Goal: Task Accomplishment & Management: Use online tool/utility

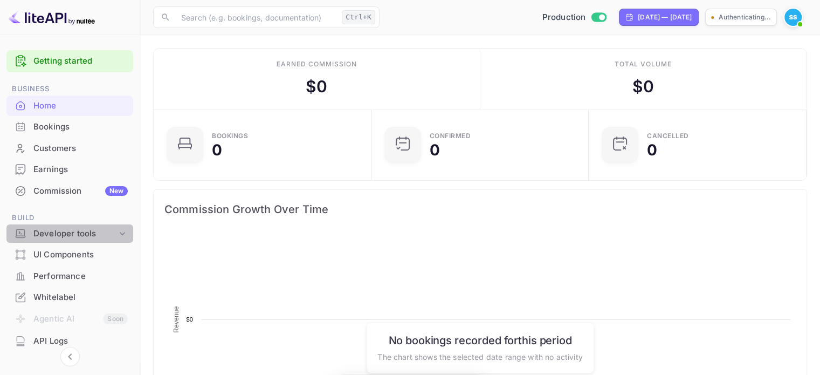
click at [85, 236] on div "Developer tools" at bounding box center [75, 233] width 84 height 12
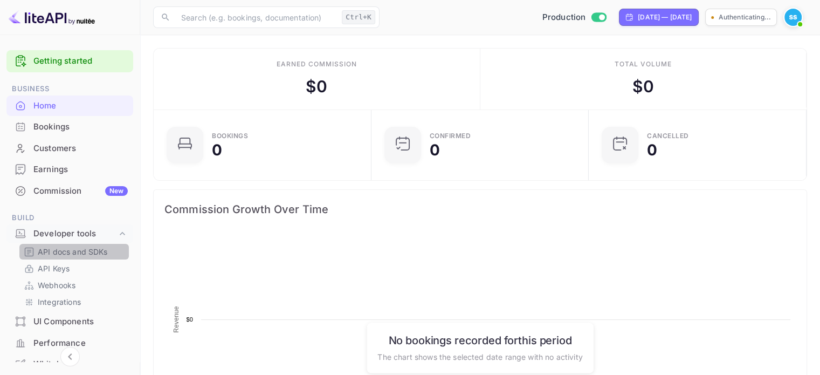
click at [86, 253] on p "API docs and SDKs" at bounding box center [73, 251] width 70 height 11
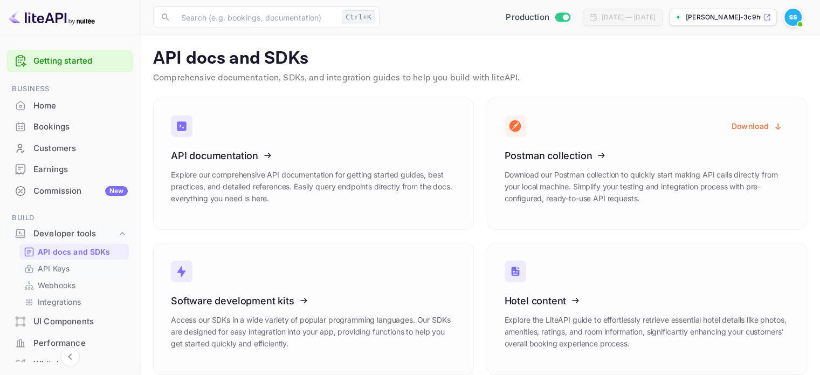
click at [77, 274] on div "API Keys" at bounding box center [73, 268] width 109 height 16
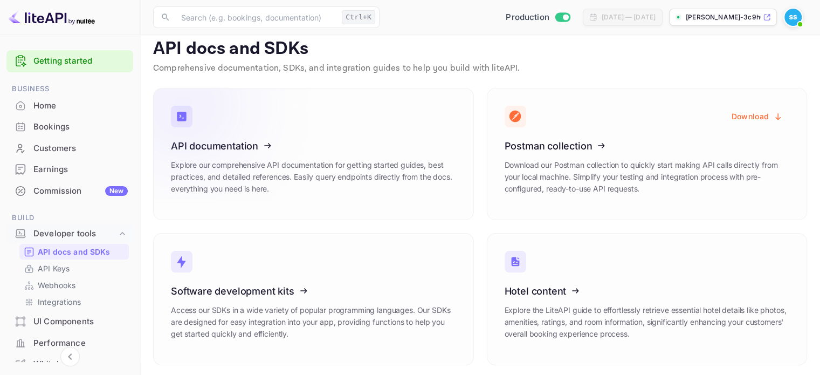
scroll to position [13, 0]
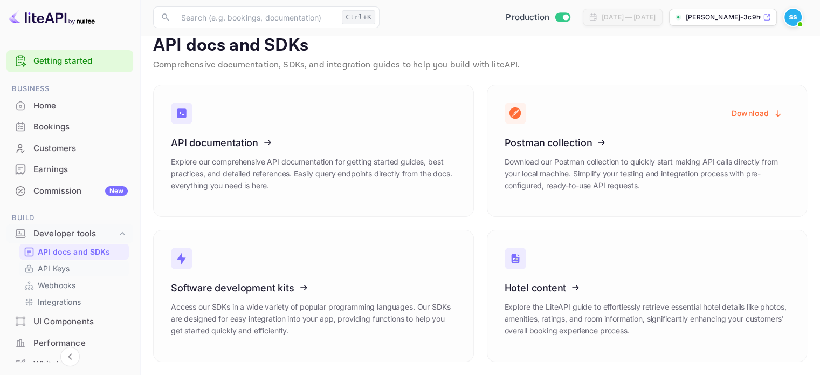
click at [47, 268] on p "API Keys" at bounding box center [54, 267] width 32 height 11
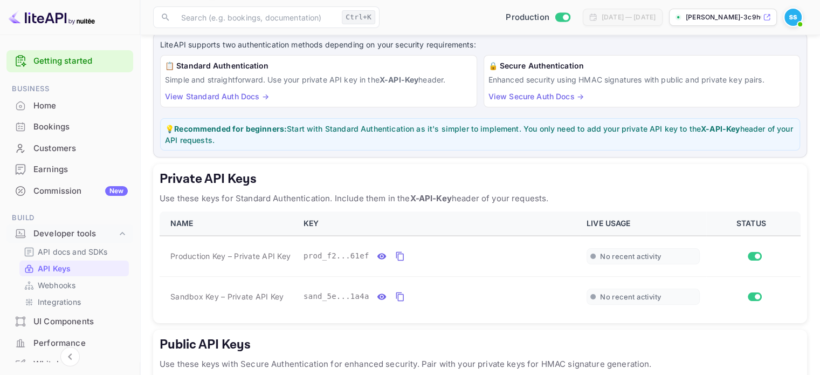
scroll to position [190, 0]
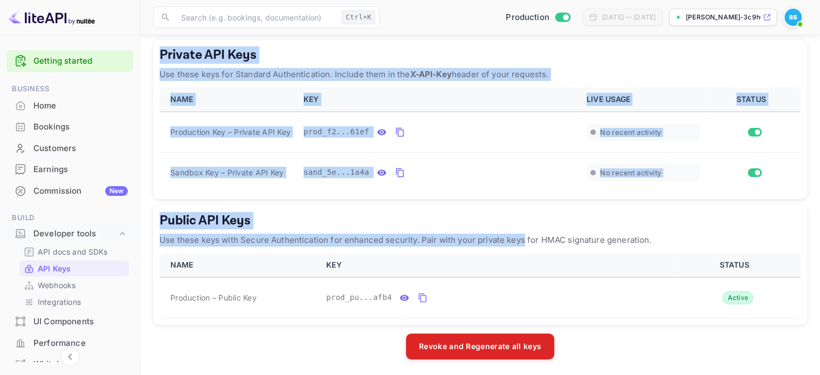
drag, startPoint x: 154, startPoint y: 45, endPoint x: 522, endPoint y: 233, distance: 414.1
click at [522, 233] on div "LiteAPI supports two authentication methods depending on your security requirem…" at bounding box center [480, 133] width 654 height 451
click at [377, 132] on icon "private api keys table" at bounding box center [382, 132] width 10 height 13
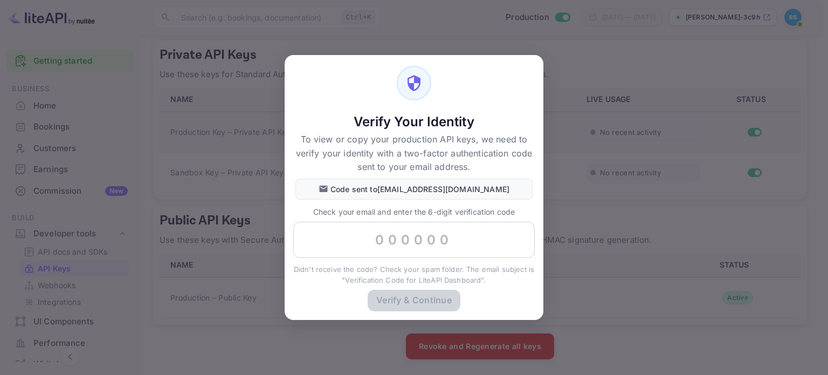
click at [565, 209] on div "Verify Your Identity To view or copy your production API keys, we need to verif…" at bounding box center [414, 187] width 828 height 375
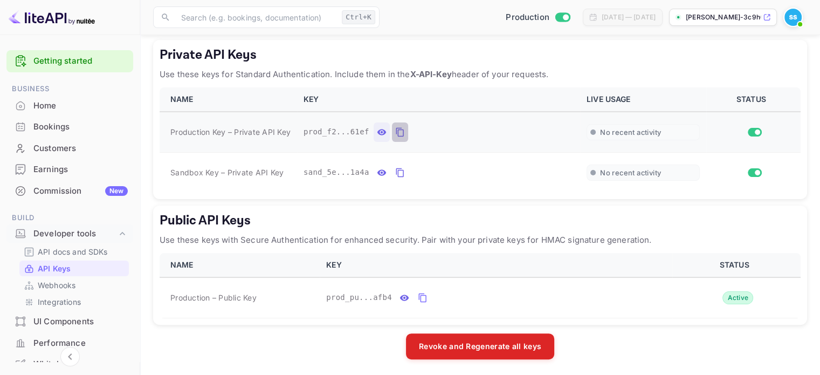
click at [392, 132] on button "private api keys table" at bounding box center [400, 131] width 16 height 19
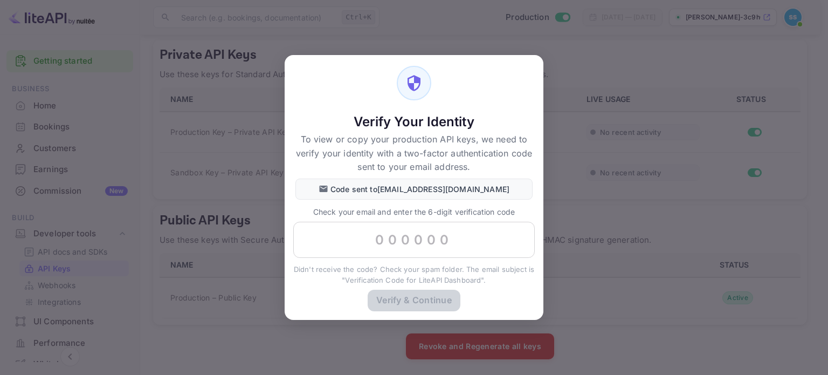
click at [271, 202] on div "Verify Your Identity To view or copy your production API keys, we need to verif…" at bounding box center [414, 187] width 828 height 375
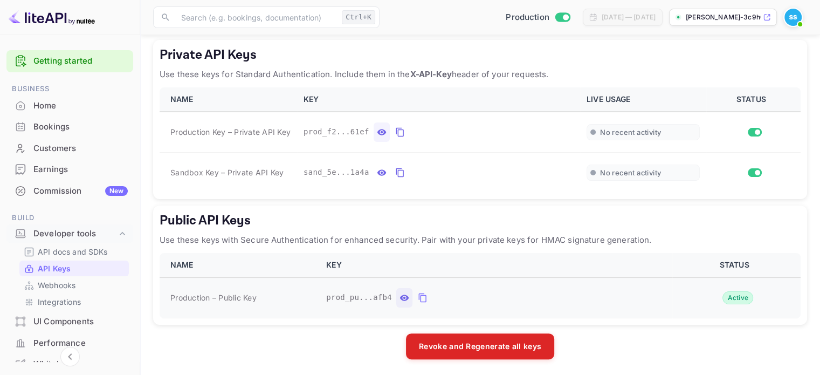
click at [400, 296] on icon "public api keys table" at bounding box center [404, 297] width 9 height 6
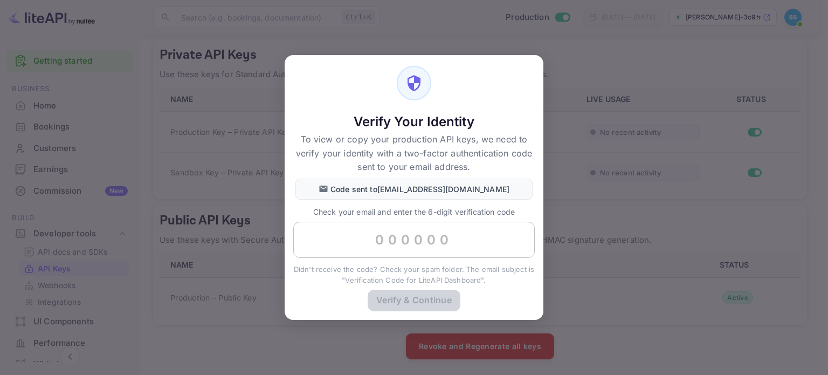
click at [404, 239] on input "text" at bounding box center [413, 240] width 241 height 37
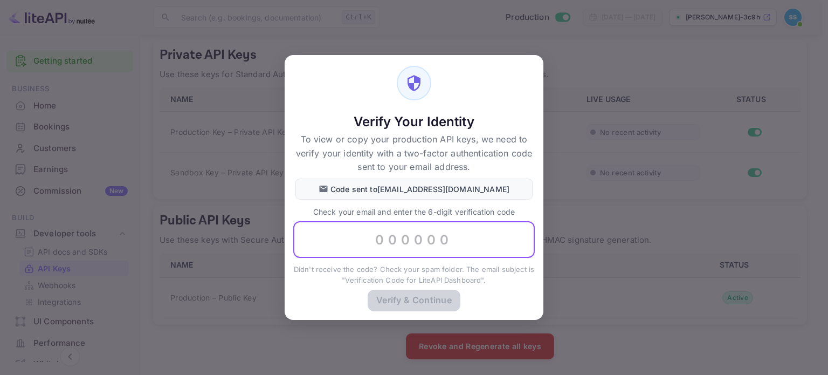
paste input "428184"
click at [431, 294] on button "Verify & Continue" at bounding box center [414, 299] width 93 height 21
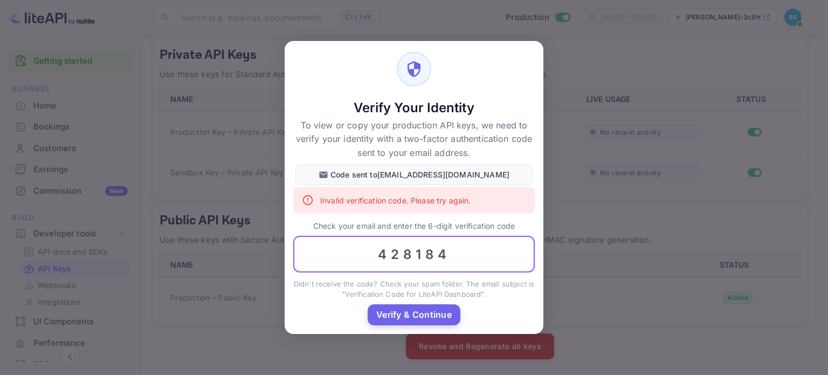
drag, startPoint x: 453, startPoint y: 264, endPoint x: 265, endPoint y: 247, distance: 188.8
click at [265, 248] on div "Verify Your Identity To view or copy your production API keys, we need to verif…" at bounding box center [414, 187] width 828 height 375
paste input "838441"
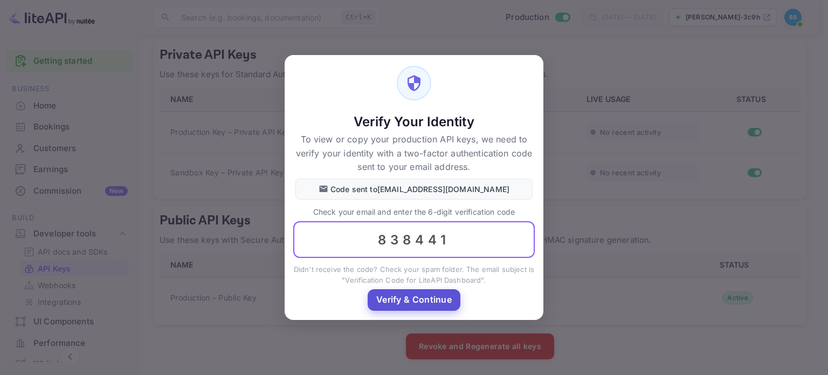
type input "838441"
click at [425, 303] on button "Verify & Continue" at bounding box center [414, 299] width 93 height 21
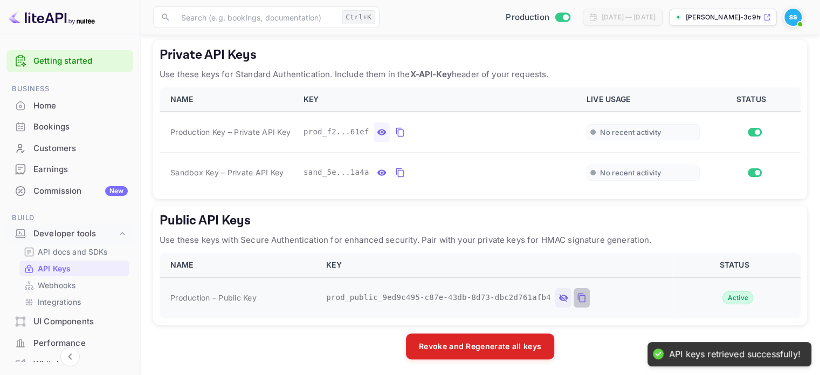
click at [577, 293] on icon "public api keys table" at bounding box center [582, 297] width 10 height 13
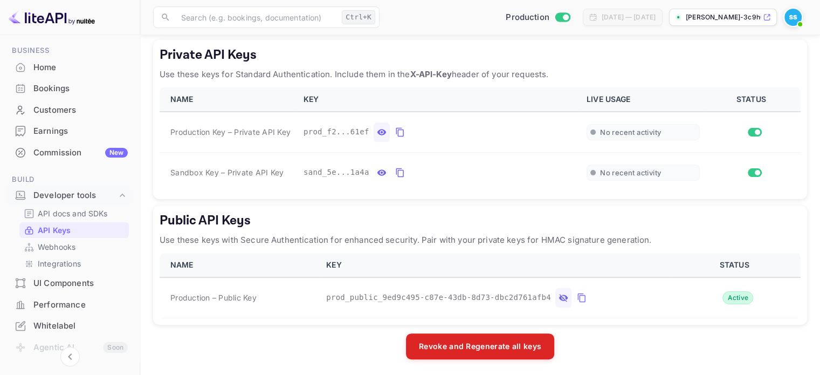
scroll to position [54, 0]
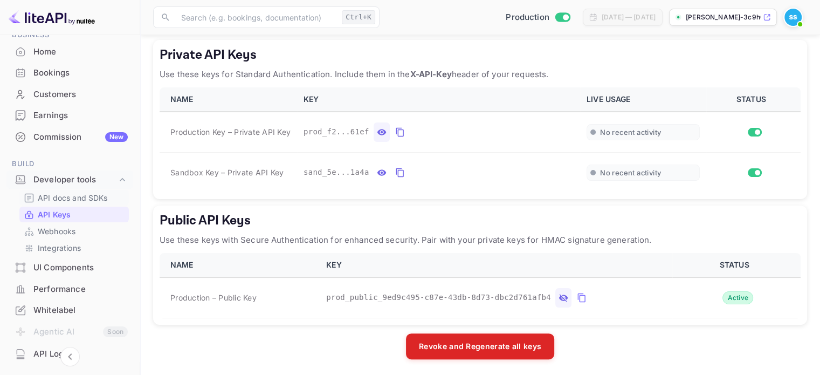
click at [92, 197] on p "API docs and SDKs" at bounding box center [73, 197] width 70 height 11
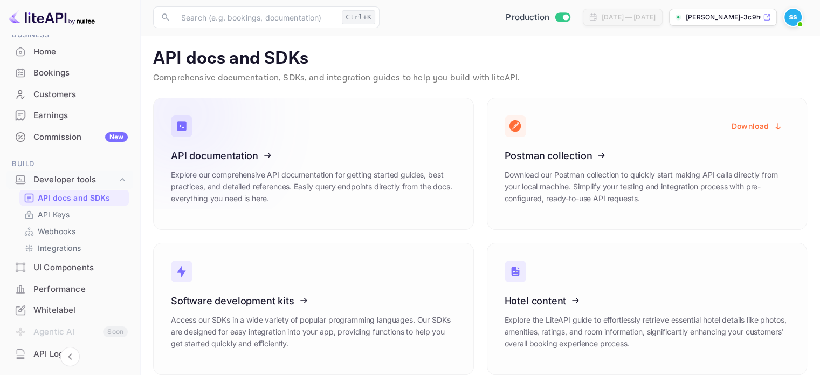
click at [232, 159] on icon at bounding box center [238, 153] width 168 height 111
